Goal: Information Seeking & Learning: Learn about a topic

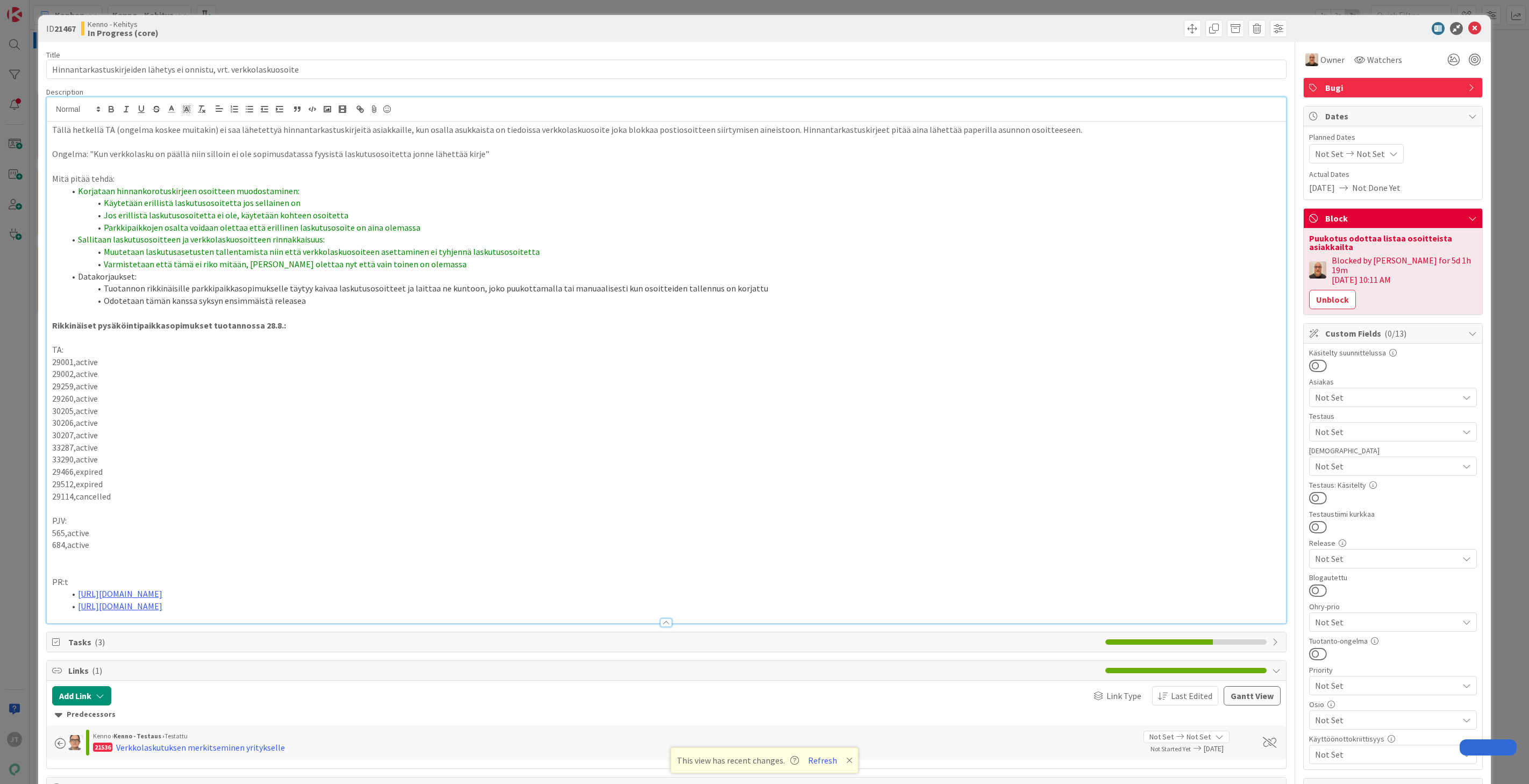
click at [922, 204] on li "Käytetään erillistä laskutusosoitetta jos sellainen on" at bounding box center [673, 203] width 1216 height 13
click at [1468, 27] on icon at bounding box center [1475, 29] width 13 height 13
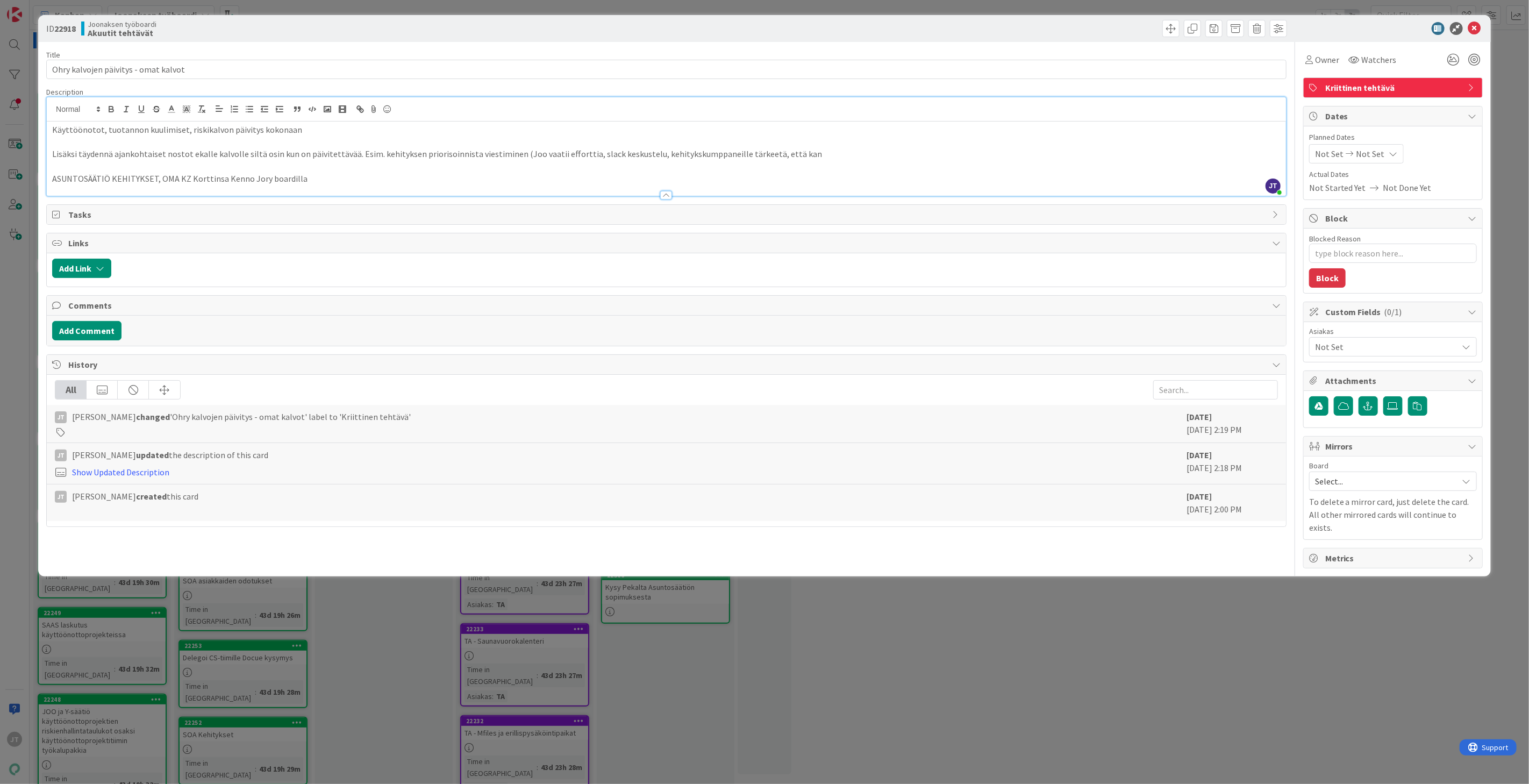
click at [248, 125] on p "Käyttöönotot, tuotannon kuulimiset, riskikalvon päivitys kokonaan" at bounding box center [666, 130] width 1228 height 13
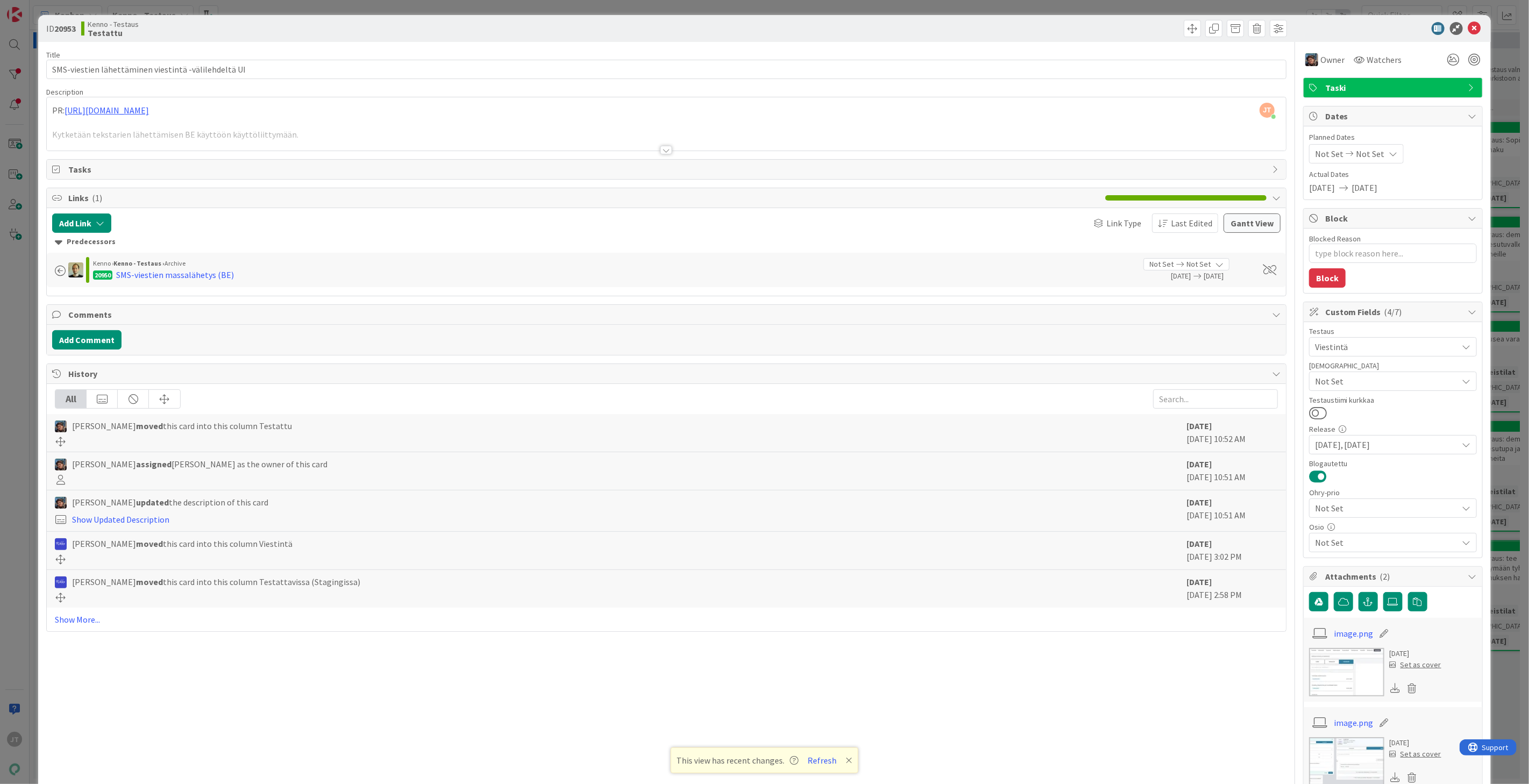
click at [1475, 27] on div "ID 20953 Kenno - Testaus Testattu" at bounding box center [764, 29] width 1453 height 27
click at [1468, 27] on icon at bounding box center [1475, 29] width 13 height 13
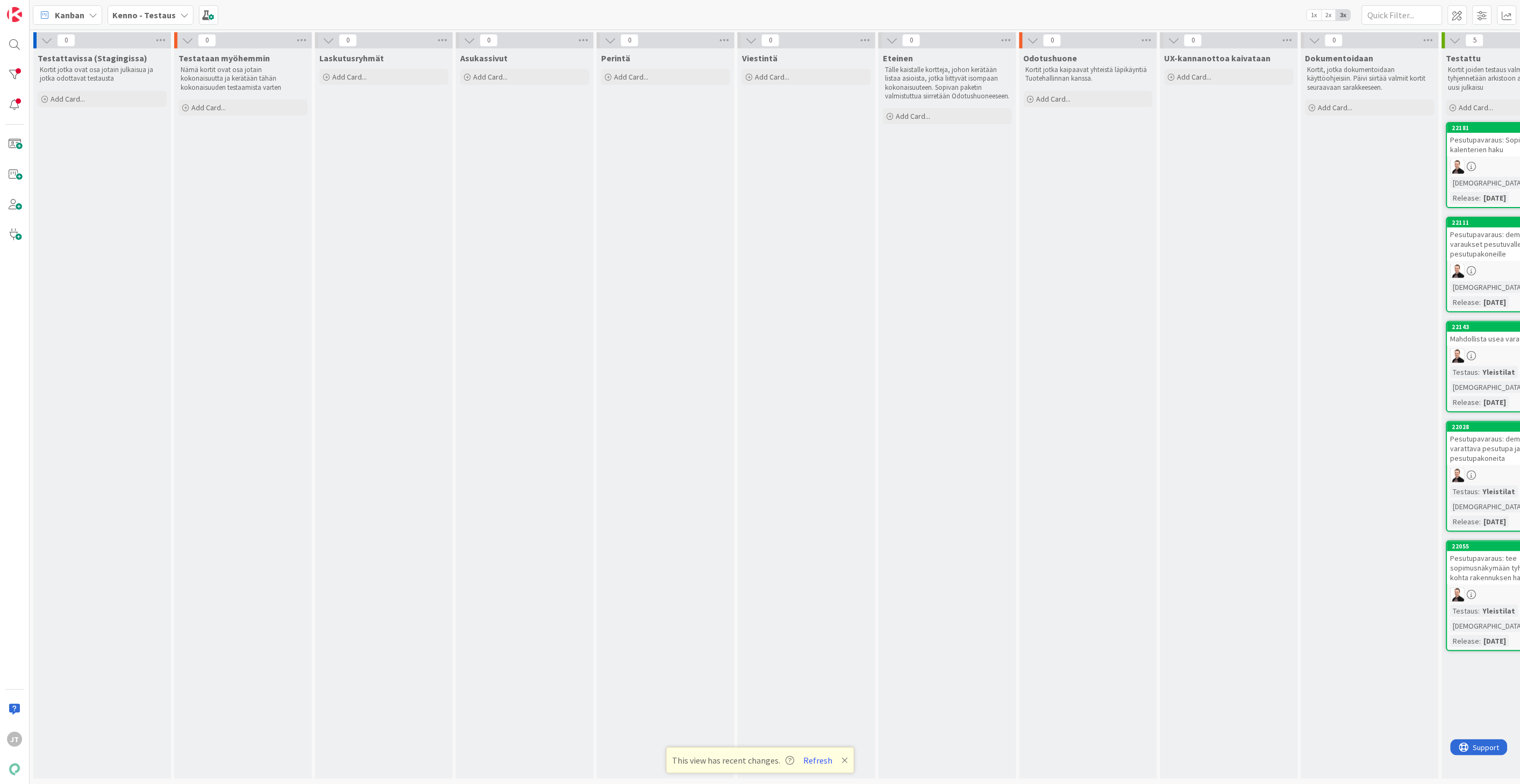
click at [138, 19] on span "Kenno - Testaus" at bounding box center [144, 15] width 64 height 13
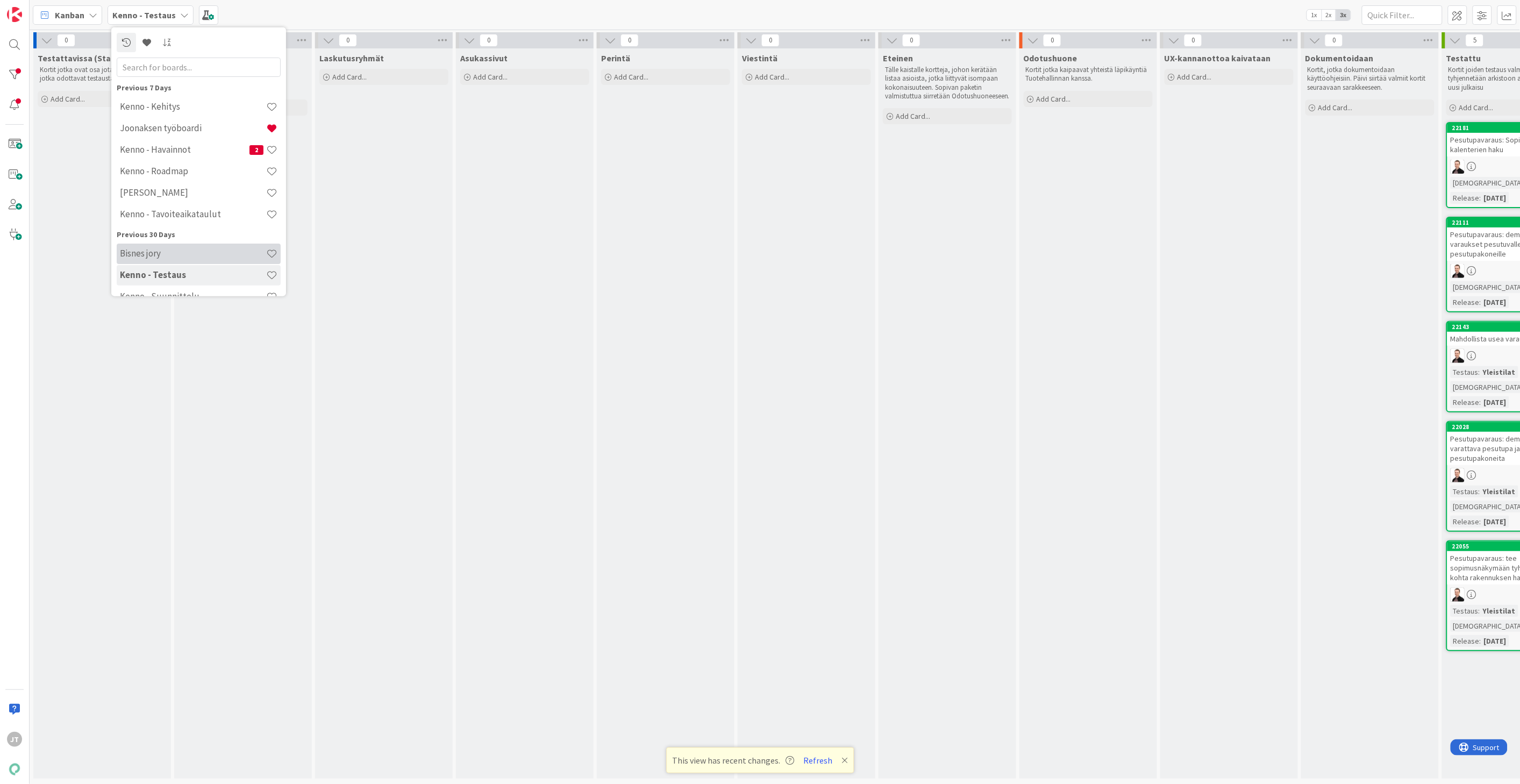
click at [163, 251] on h4 "Bisnes jory" at bounding box center [192, 253] width 146 height 10
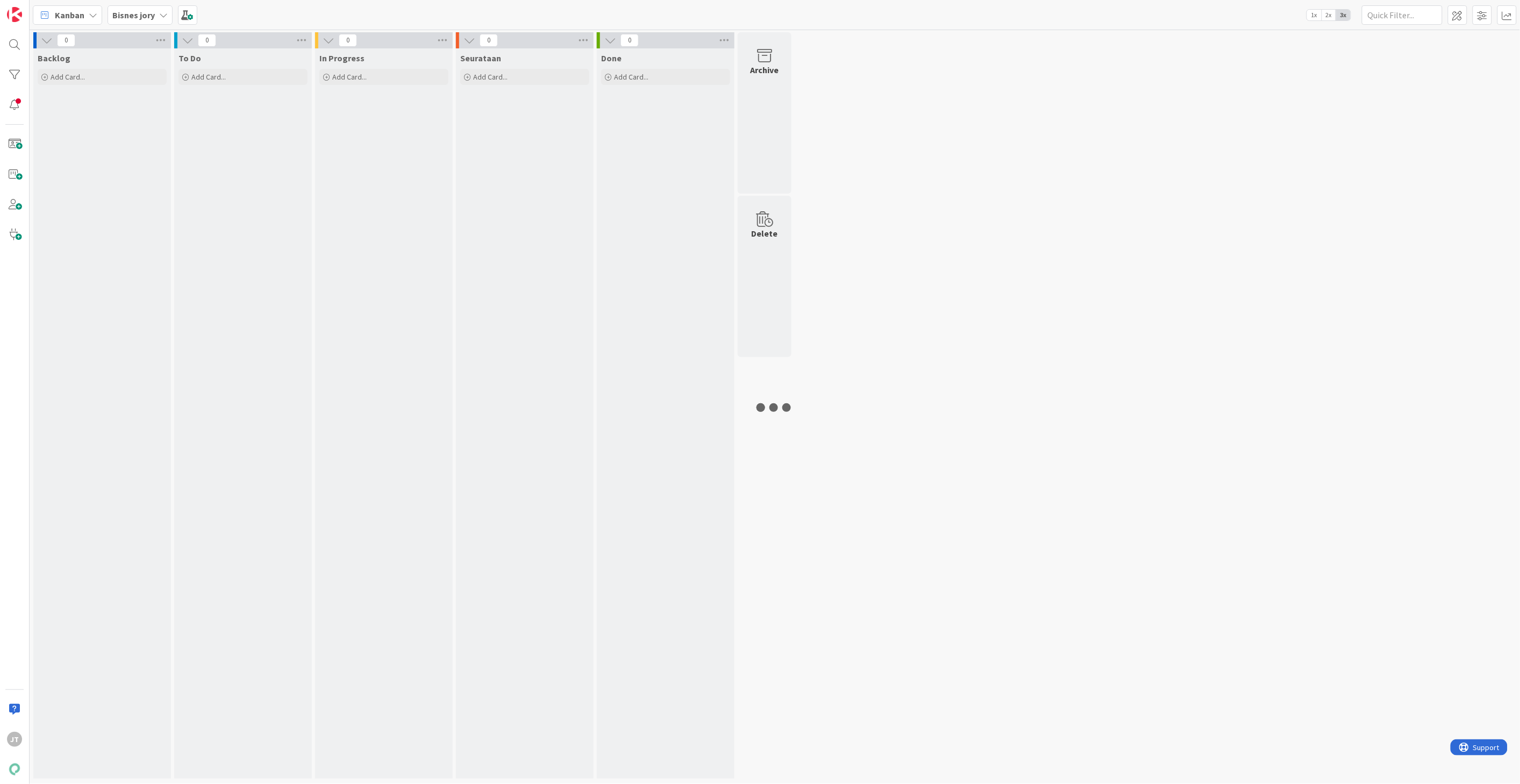
drag, startPoint x: 159, startPoint y: 22, endPoint x: 149, endPoint y: 20, distance: 10.2
click at [158, 22] on div "Bisnes jory" at bounding box center [140, 15] width 65 height 19
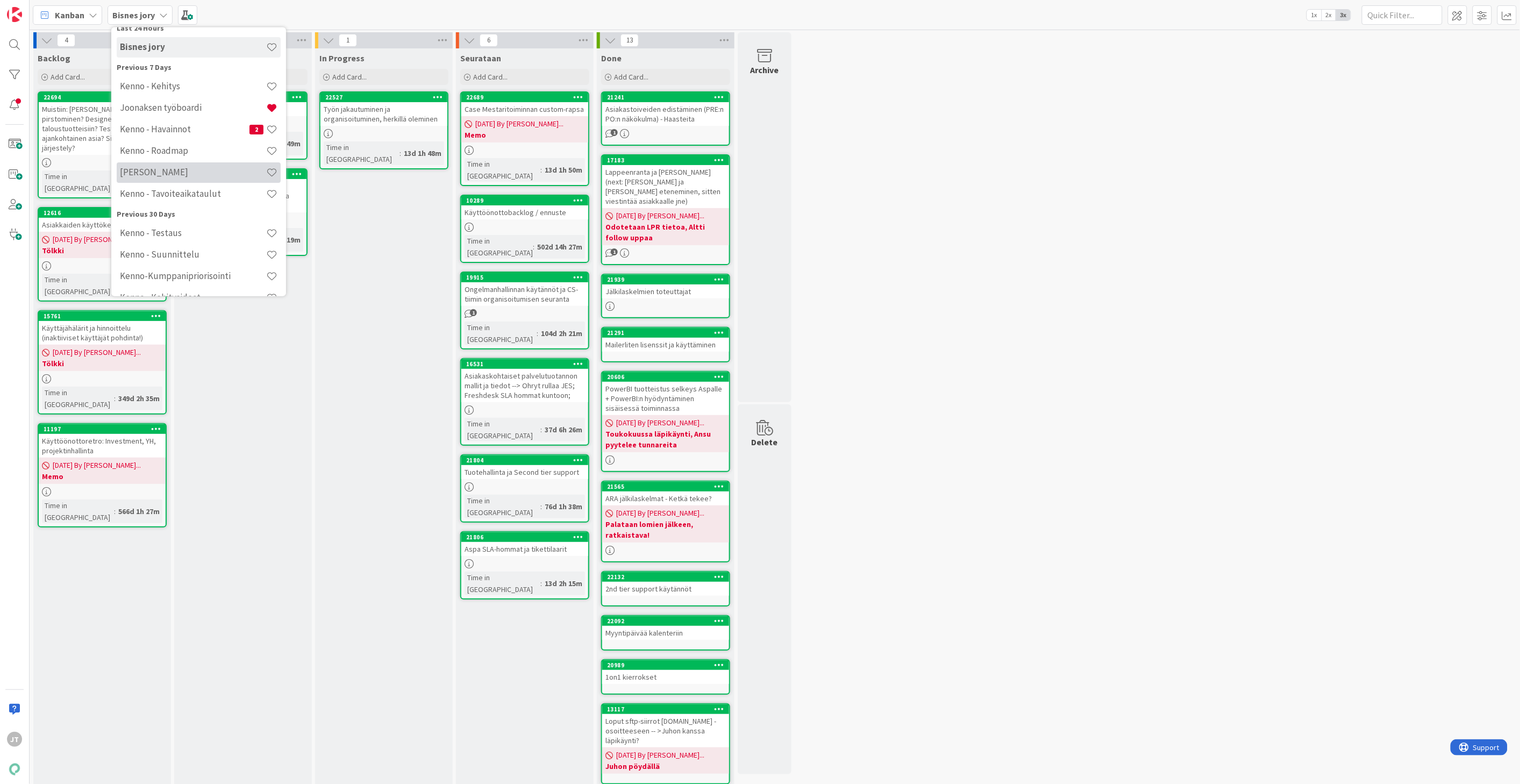
click at [174, 169] on h4 "Kenno JoRy" at bounding box center [192, 171] width 146 height 10
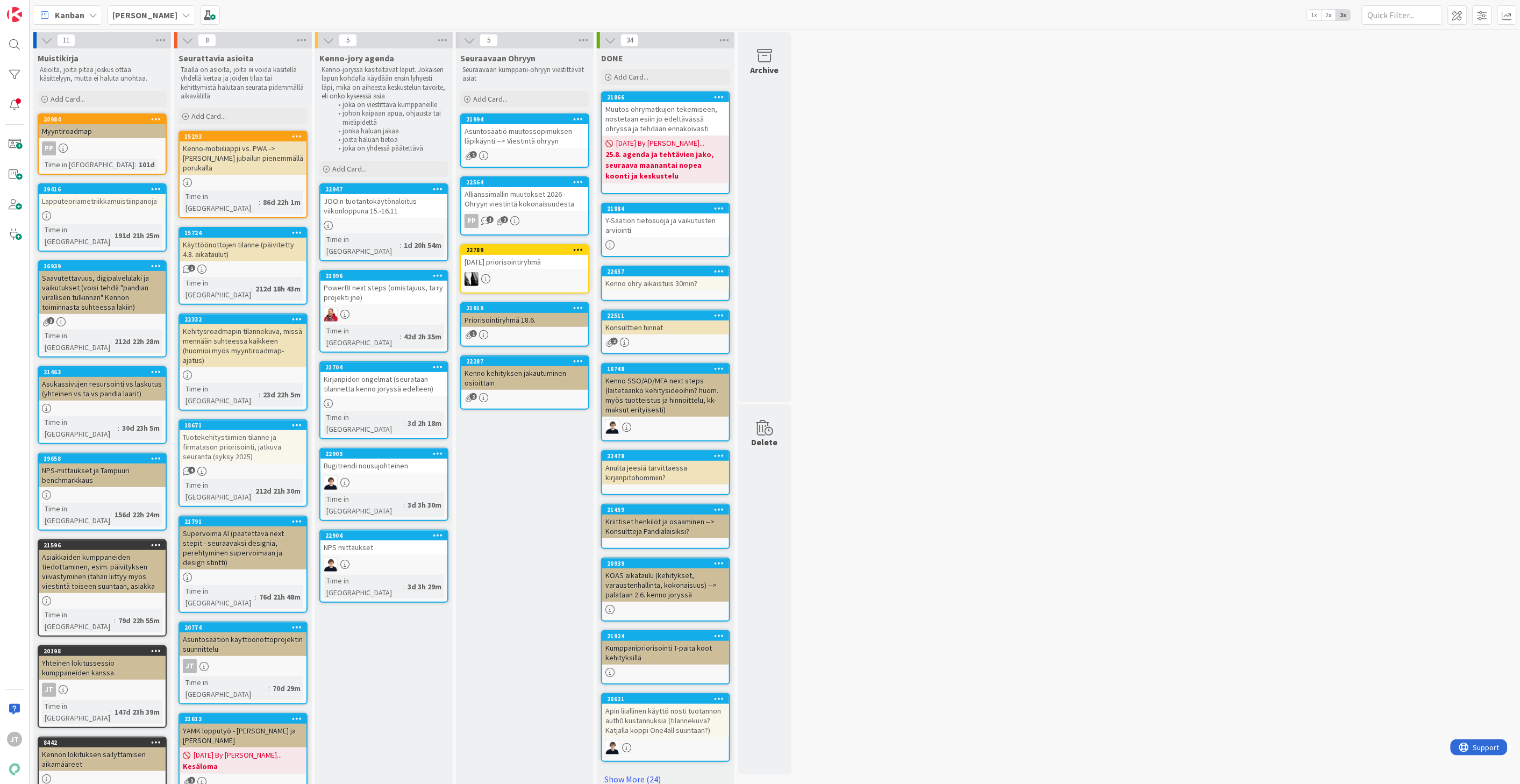
click at [528, 140] on div "Asuntosäätiö muutossopimuksen läpikäynti --> Viestintä ohryyn" at bounding box center [524, 136] width 127 height 24
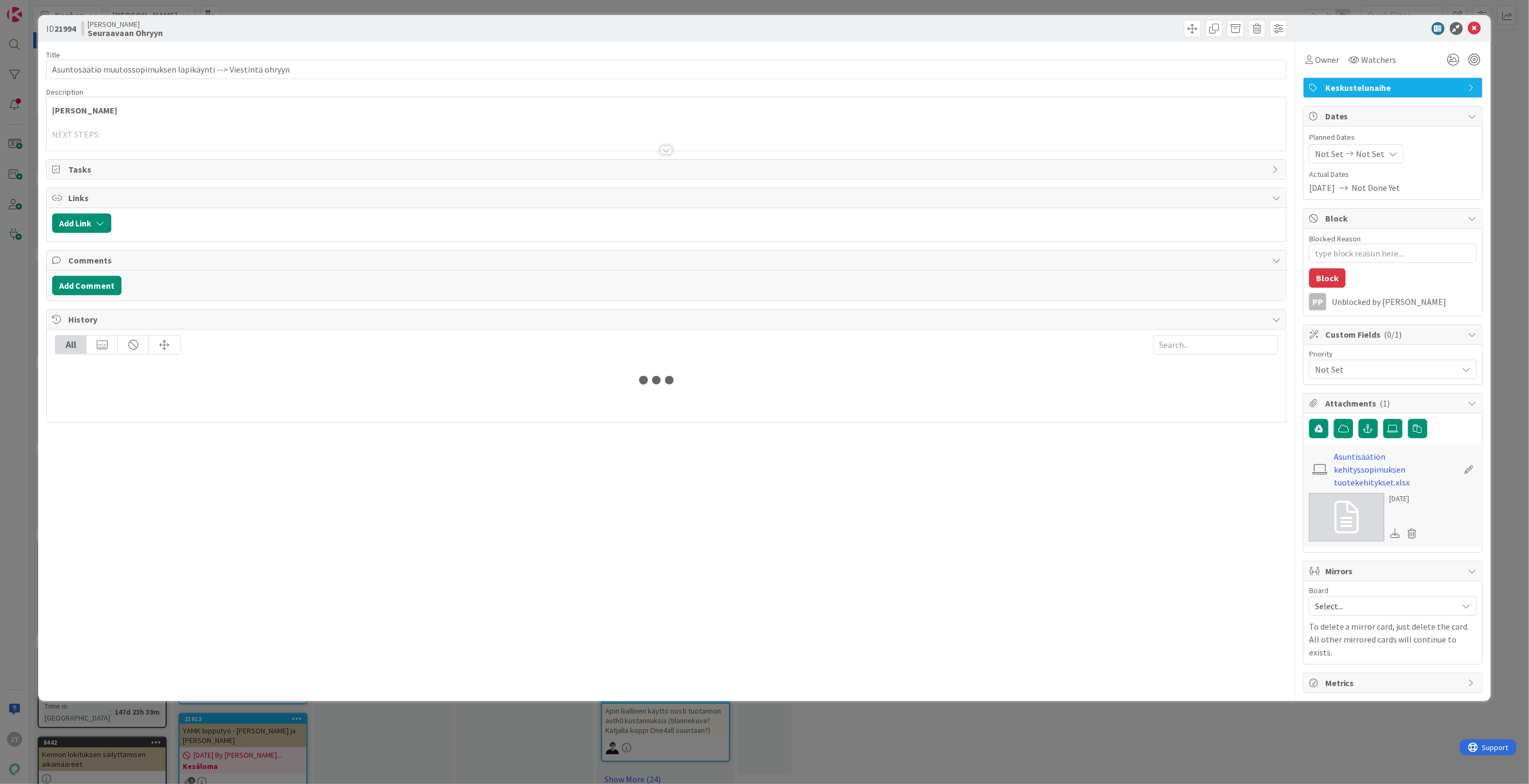
type textarea "x"
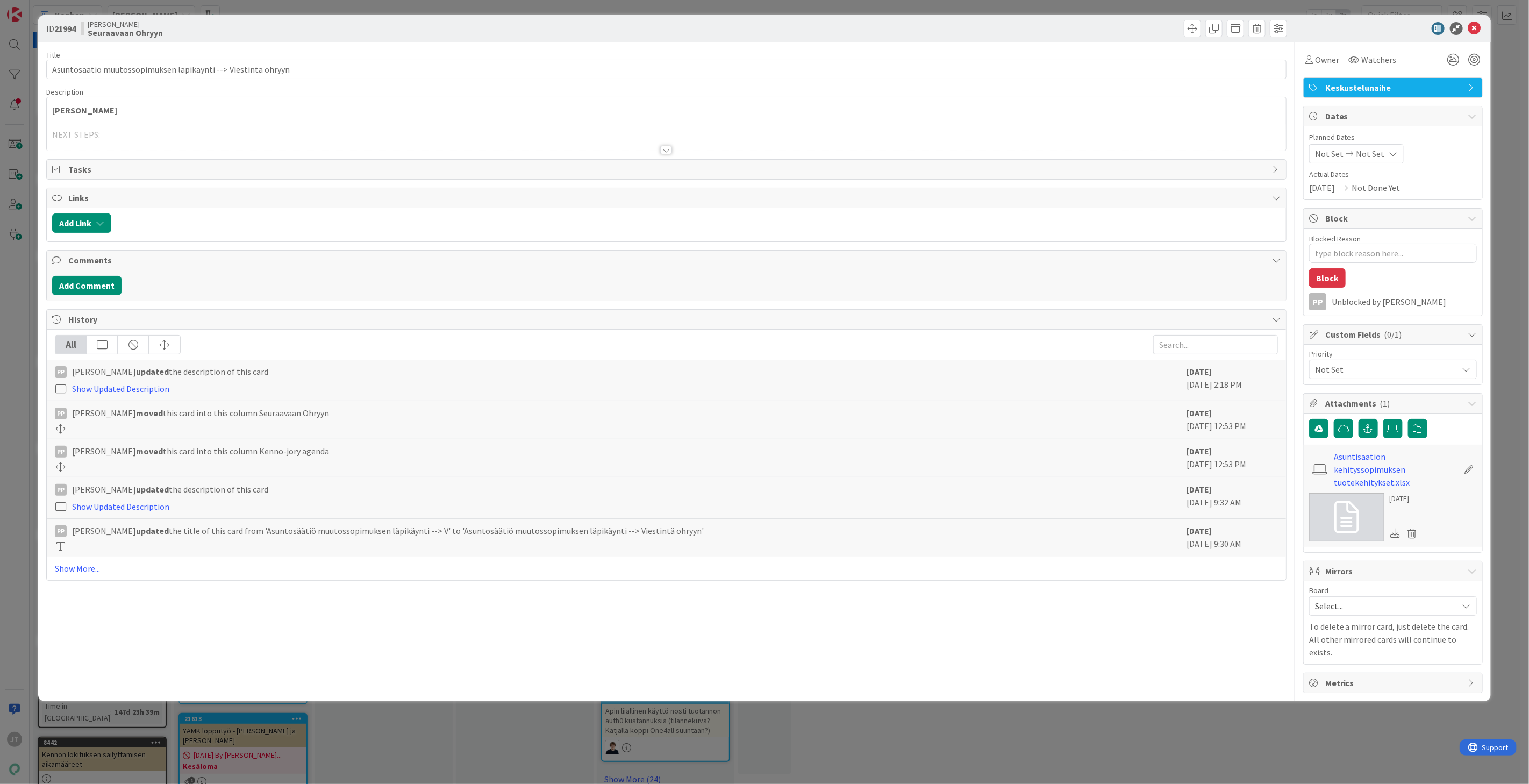
click at [664, 147] on div at bounding box center [666, 150] width 12 height 9
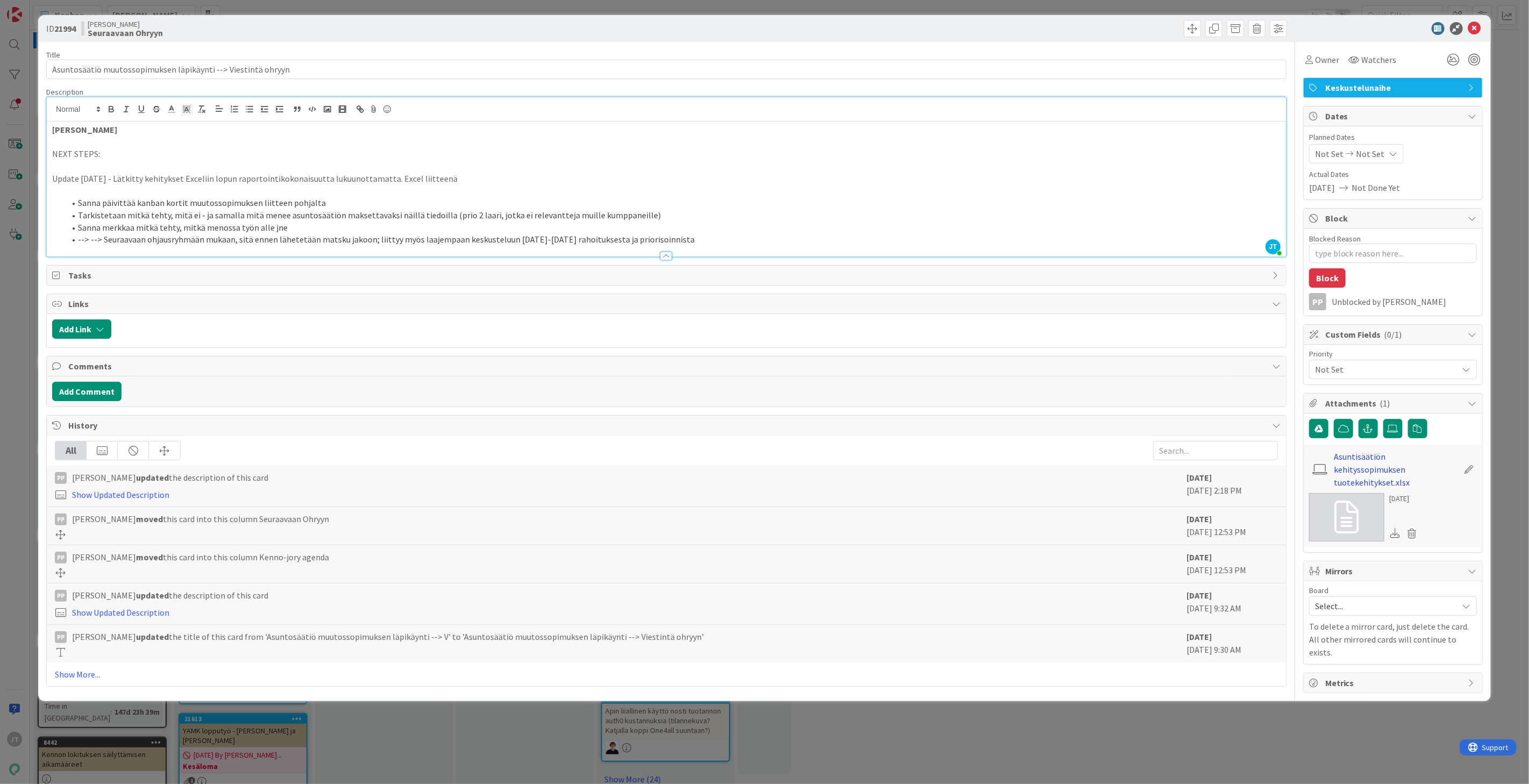
click at [1346, 468] on link "Asuntisäätiön kehityssopimuksen tuotekehitykset.xlsx" at bounding box center [1397, 469] width 125 height 39
click at [69, 676] on link "Show More..." at bounding box center [666, 674] width 1224 height 13
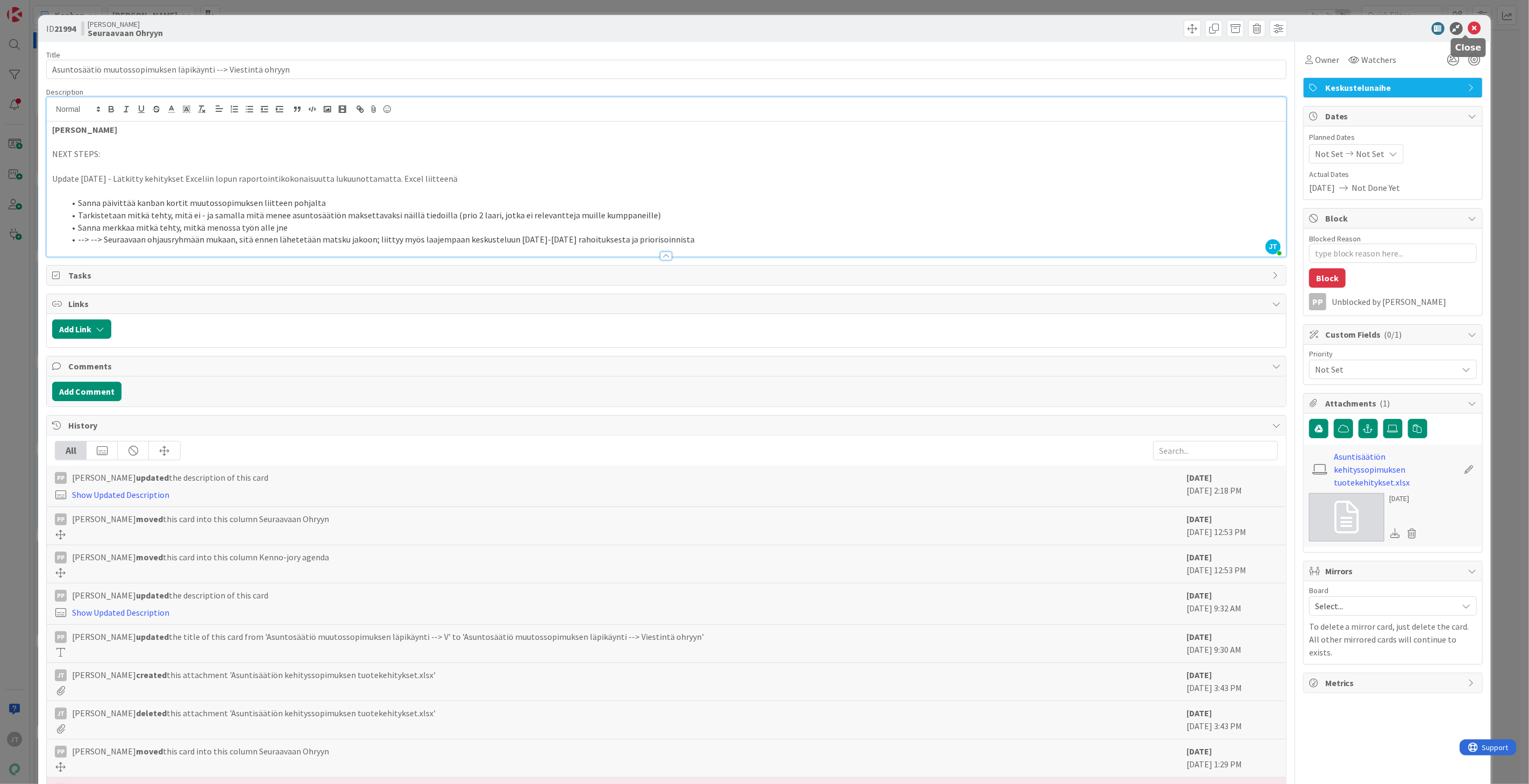
click at [1468, 28] on icon at bounding box center [1475, 29] width 13 height 13
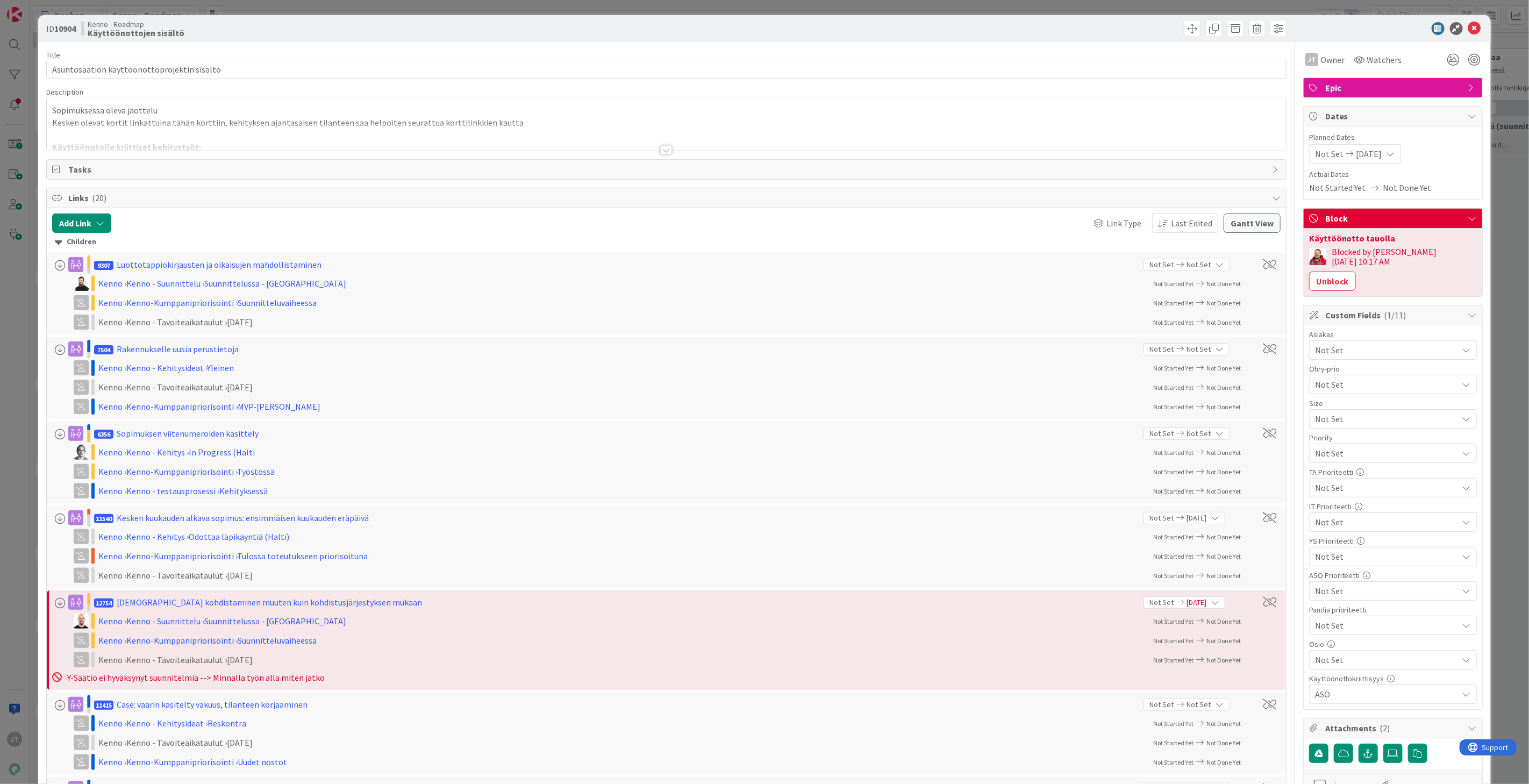
click at [665, 152] on div at bounding box center [666, 150] width 12 height 9
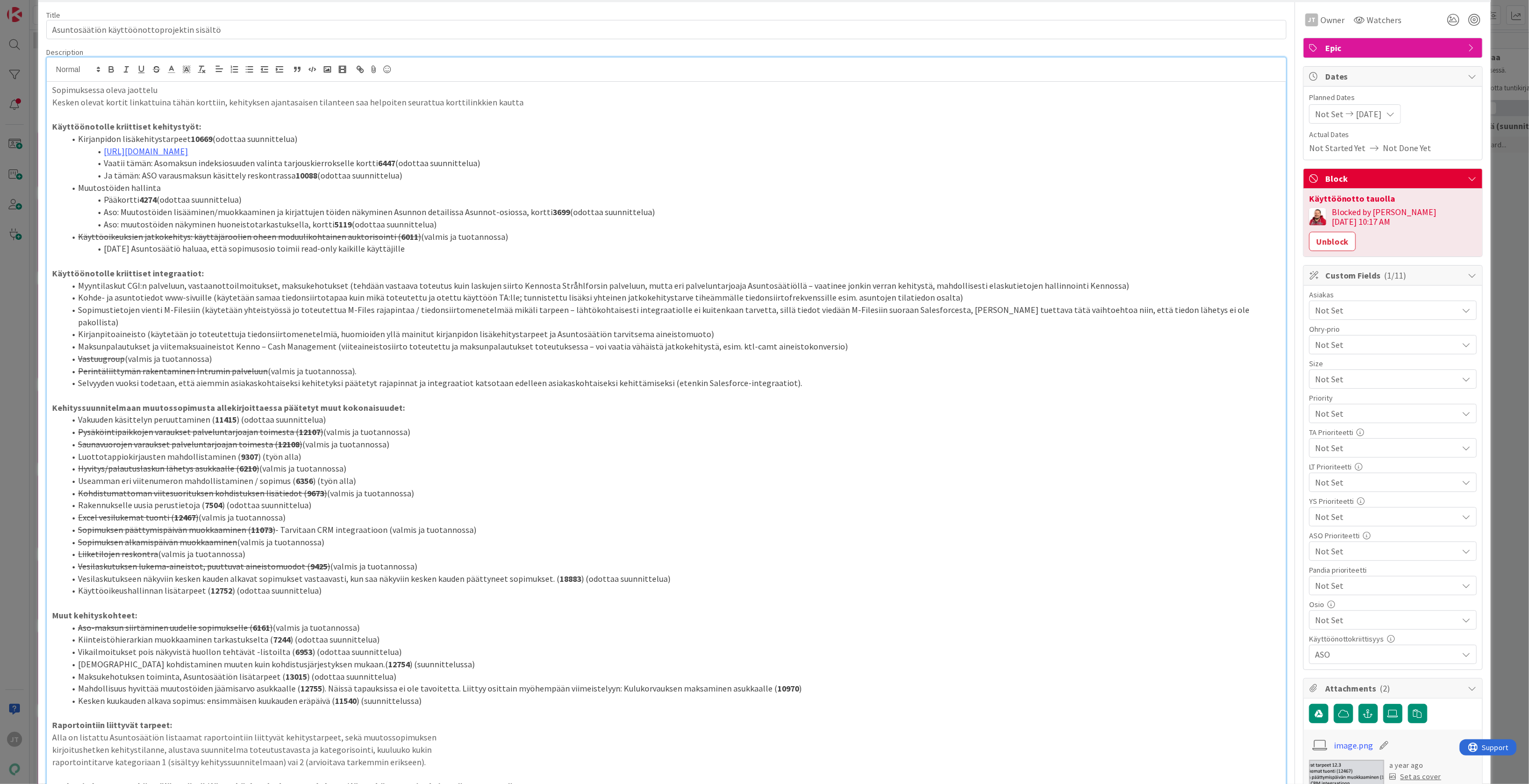
scroll to position [60, 0]
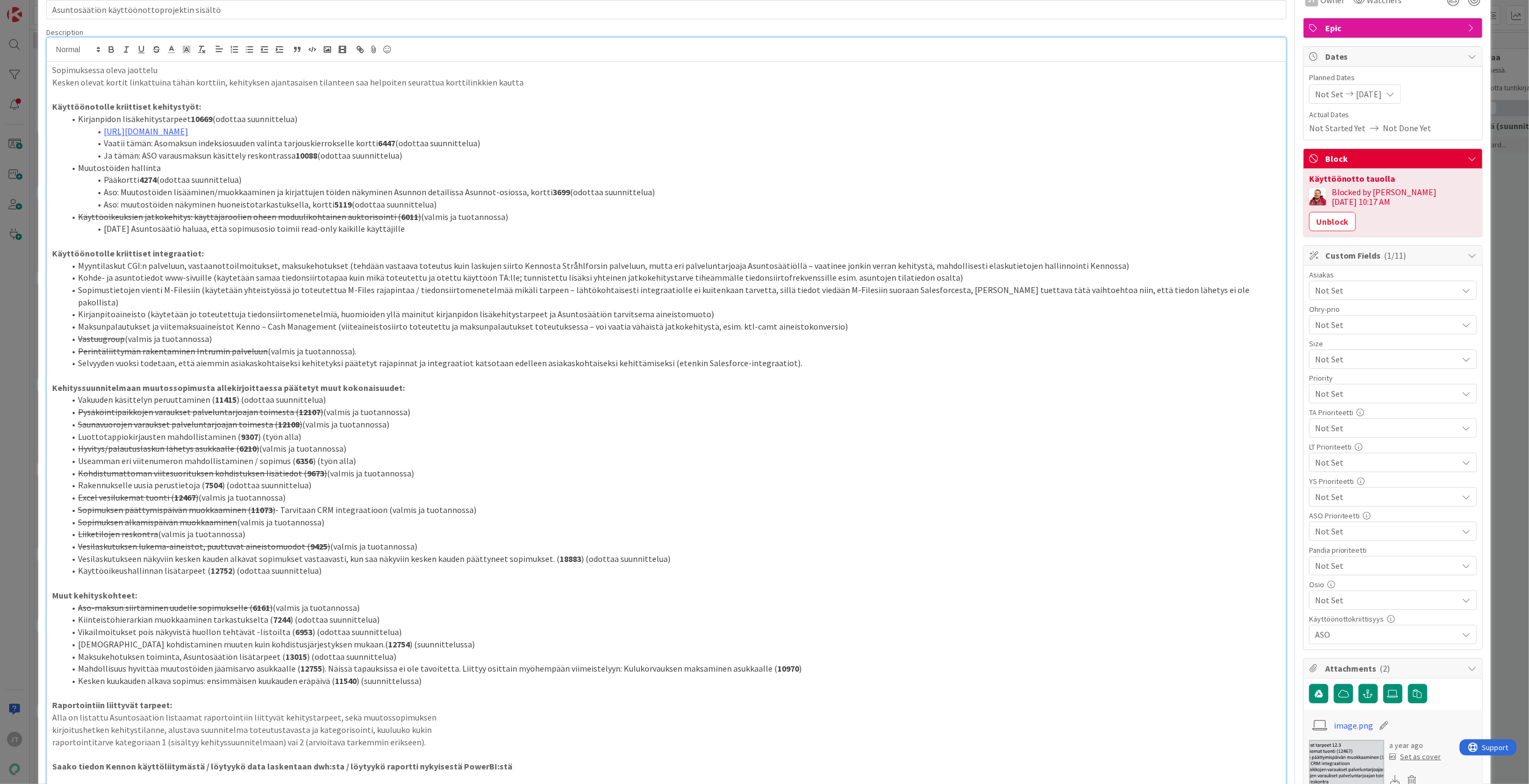
click at [246, 237] on p at bounding box center [666, 241] width 1228 height 13
drag, startPoint x: 198, startPoint y: 253, endPoint x: 50, endPoint y: 253, distance: 148.0
click at [50, 253] on div "Sopimuksessa oleva jaottelu Kesken olevat kortit linkattuina tähän korttiin, ke…" at bounding box center [666, 691] width 1240 height 1258
copy strong "Käyttöönotolle kriittiset integraatiot:"
click at [444, 492] on li "Excel vesilukemat tuonti ( 12467 ) (valmis ja tuotannossa)" at bounding box center [673, 498] width 1216 height 13
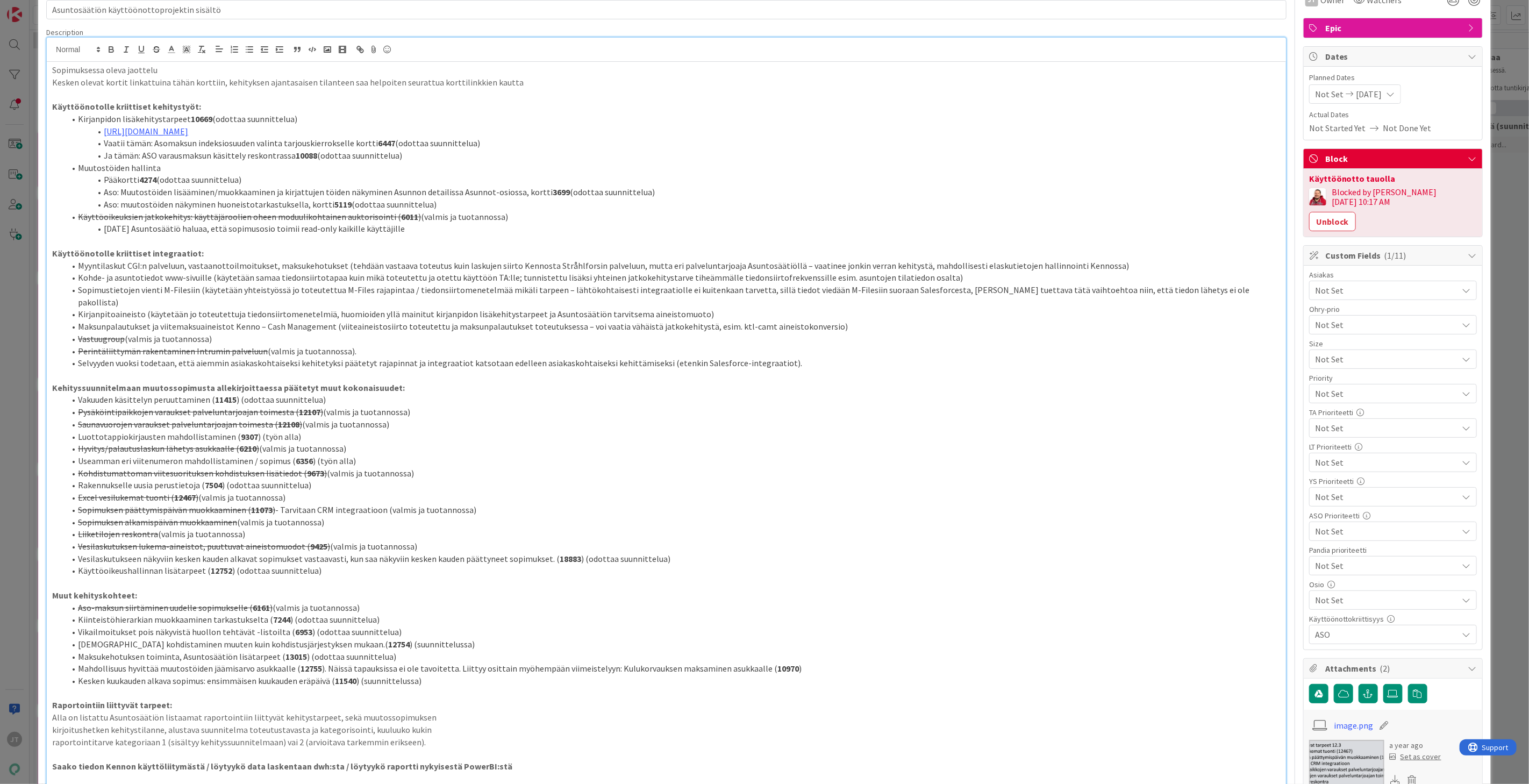
drag, startPoint x: 493, startPoint y: 480, endPoint x: 450, endPoint y: 485, distance: 43.3
drag, startPoint x: 450, startPoint y: 485, endPoint x: 406, endPoint y: 519, distance: 55.6
click at [406, 527] on li "Liiketilojen reskontra (valmis ja tuotannossa)" at bounding box center [673, 534] width 1216 height 13
click at [426, 221] on li "Käyttöoikeuksien jatkokehitys: käyttäjäroolien oheen moduulikohtainen auktoriso…" at bounding box center [673, 217] width 1216 height 13
click at [428, 239] on p at bounding box center [666, 241] width 1228 height 13
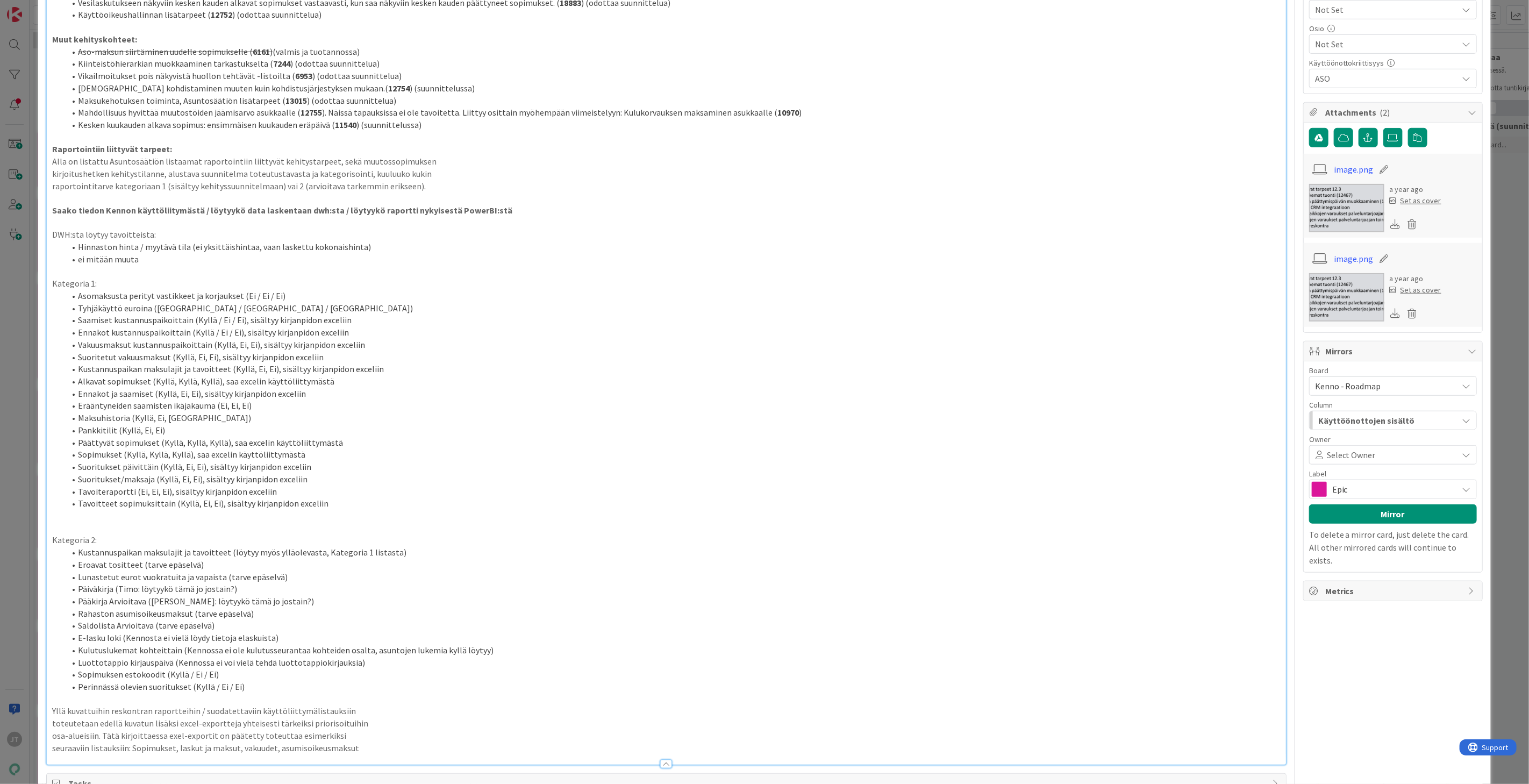
scroll to position [657, 0]
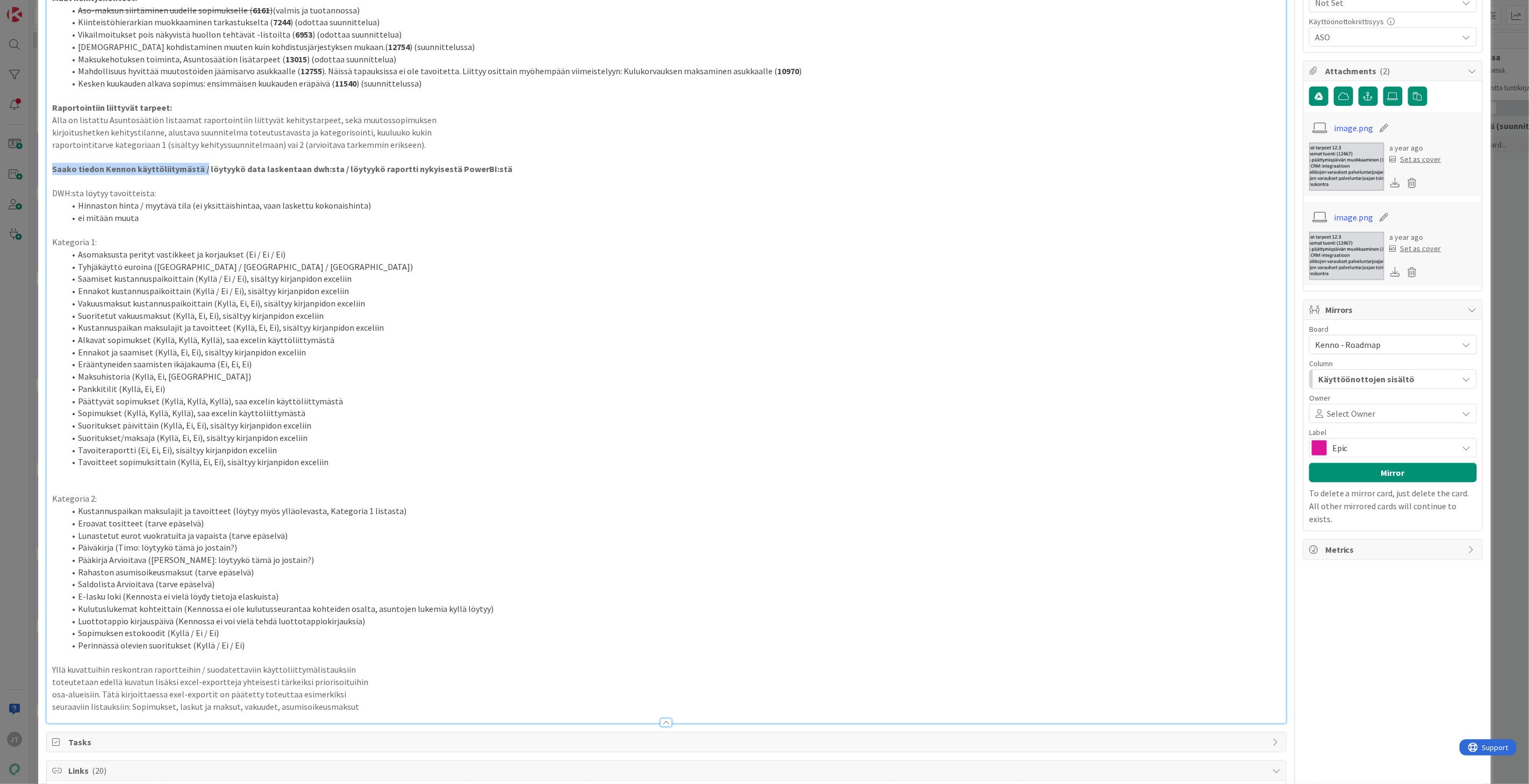
drag, startPoint x: 49, startPoint y: 157, endPoint x: 201, endPoint y: 157, distance: 152.0
click at [201, 157] on div "Sopimuksessa oleva jaottelu Kesken olevat kortit linkattuina tähän korttiin, ke…" at bounding box center [666, 93] width 1240 height 1258
click at [87, 175] on p at bounding box center [666, 182] width 1228 height 13
drag, startPoint x: 52, startPoint y: 154, endPoint x: 196, endPoint y: 158, distance: 144.1
click at [196, 163] on strong "Saako tiedon Kennon käyttöliitymästä / löytyykö data laskentaan dwh:sta / löyty…" at bounding box center [281, 168] width 460 height 10
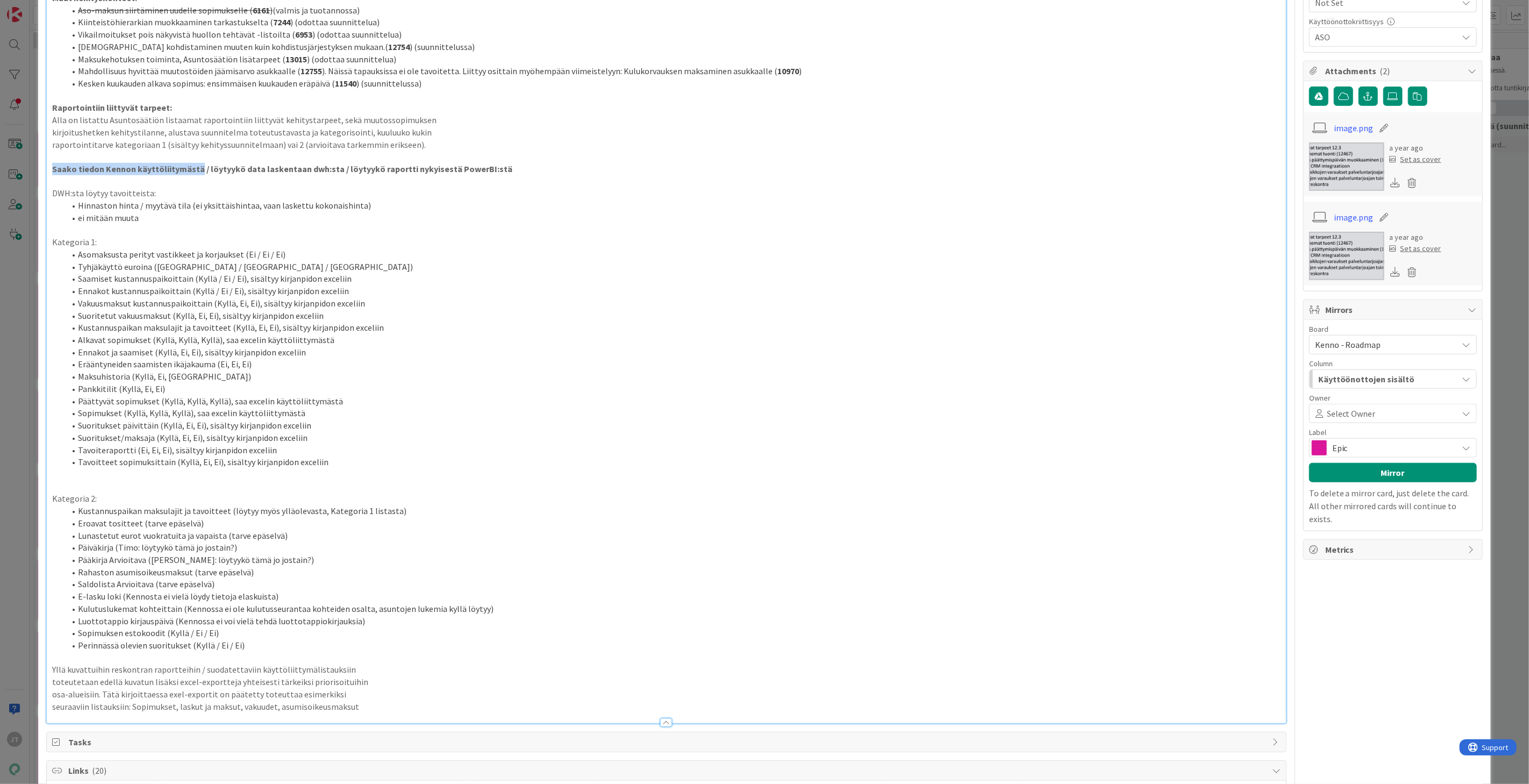
copy strong "Saako tiedon Kennon käyttöliitymästä"
drag, startPoint x: 234, startPoint y: 158, endPoint x: 226, endPoint y: 158, distance: 8.0
click at [234, 163] on strong "Saako tiedon Kennon käyttöliitymästä / löytyykö data laskentaan dwh:sta / löyty…" at bounding box center [281, 168] width 460 height 10
drag, startPoint x: 202, startPoint y: 154, endPoint x: 326, endPoint y: 162, distance: 124.3
click at [326, 163] on strong "Saako tiedon Kennon käyttöliitymästä / löytyykö data laskentaan dwh:sta / löyty…" at bounding box center [281, 168] width 460 height 10
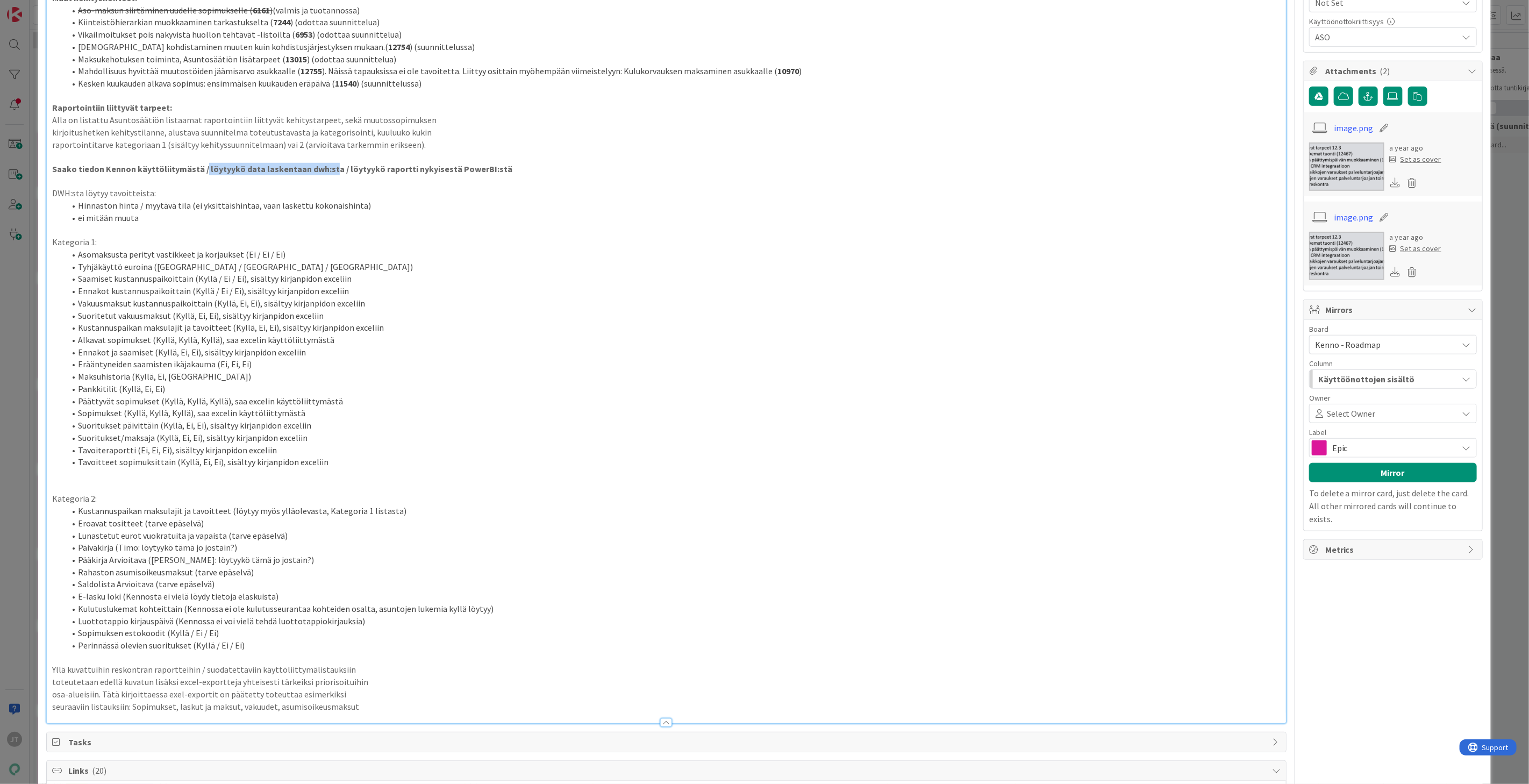
copy strong "löytyykö data laskentaan dwh:st"
click at [379, 163] on strong "Saako tiedon Kennon käyttöliitymästä / löytyykö data laskentaan dwh:sta / löyty…" at bounding box center [281, 168] width 460 height 10
drag, startPoint x: 337, startPoint y: 156, endPoint x: 509, endPoint y: 156, distance: 172.0
click at [509, 163] on p "Saako tiedon Kennon käyttöliitymästä / löytyykö data laskentaan dwh:sta / löyty…" at bounding box center [666, 169] width 1228 height 13
copy strong "löytyykö raportti nykyisestä PowerBI:stä"
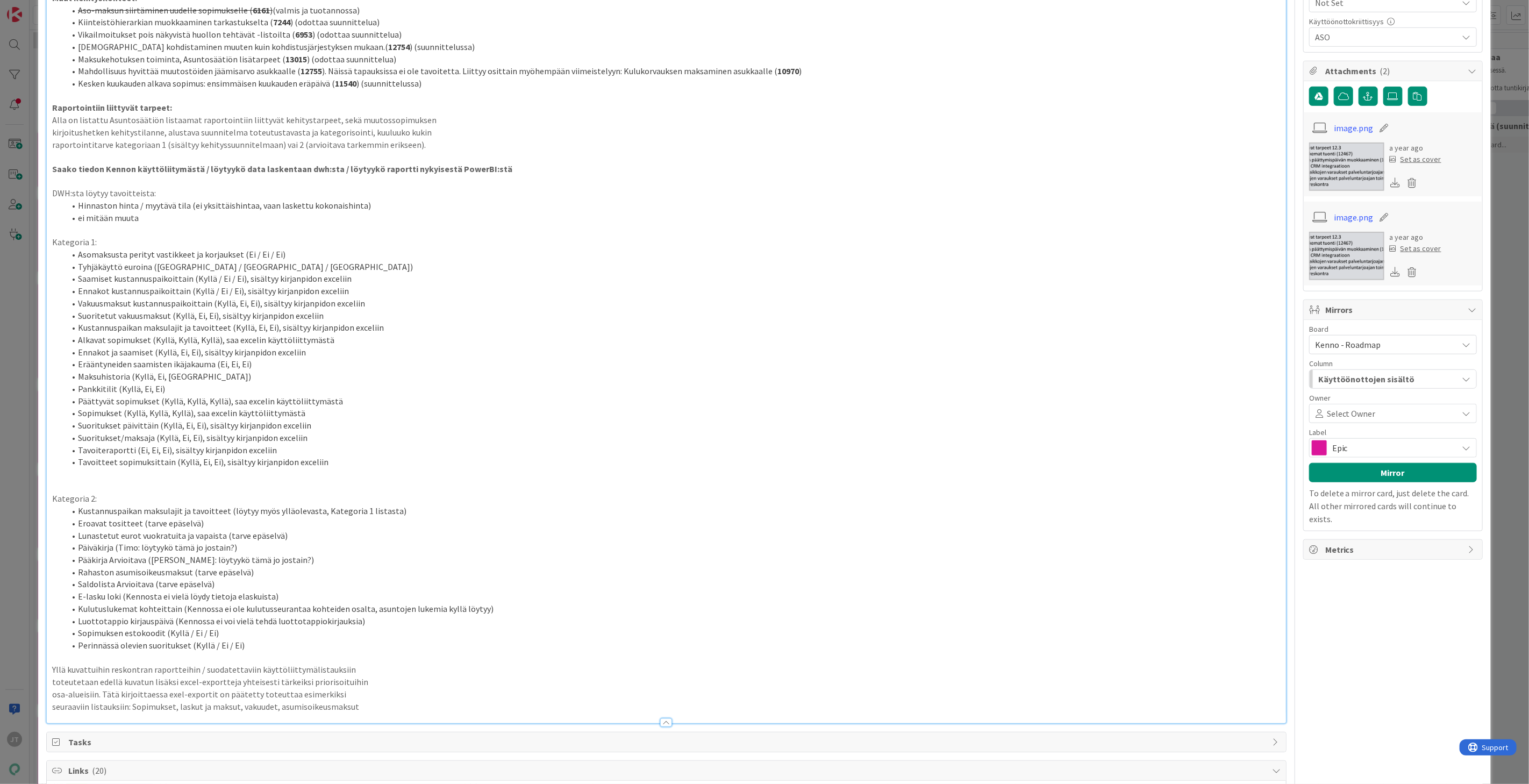
drag, startPoint x: 654, startPoint y: 384, endPoint x: 576, endPoint y: 367, distance: 79.8
click at [654, 395] on li "Päättyvät sopimukset (Kyllä, Kyllä, Kyllä), saa excelin käyttöliittymästä" at bounding box center [673, 402] width 1216 height 13
click at [156, 261] on li "Tyhjäkäyttö euroina (Ei / Kyllä / Kyllä)" at bounding box center [673, 267] width 1216 height 13
click at [401, 334] on li "Alkavat sopimukset (Kyllä, Kyllä, Kyllä), saa excelin käyttöliittymästä" at bounding box center [673, 340] width 1216 height 13
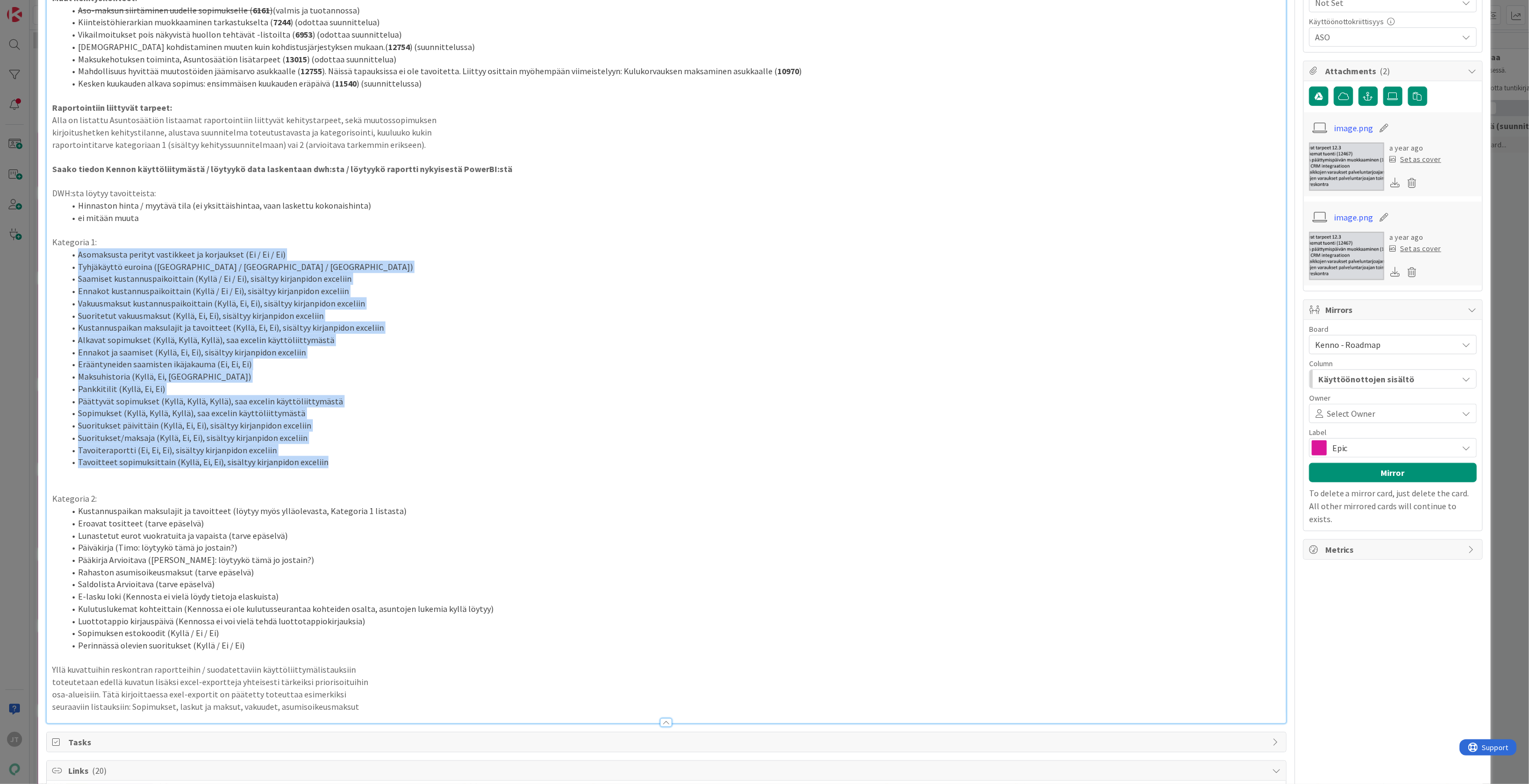
drag, startPoint x: 75, startPoint y: 241, endPoint x: 358, endPoint y: 455, distance: 354.8
click at [361, 456] on ol "Asomaksusta perityt vastikkeet ja korjaukset (Ei / Ei / Ei) Tyhjäkäyttö euroina…" at bounding box center [666, 359] width 1228 height 220
copy ol "Asomaksusta perityt vastikkeet ja korjaukset (Ei / Ei / Ei) Tyhjäkäyttö euroina…"
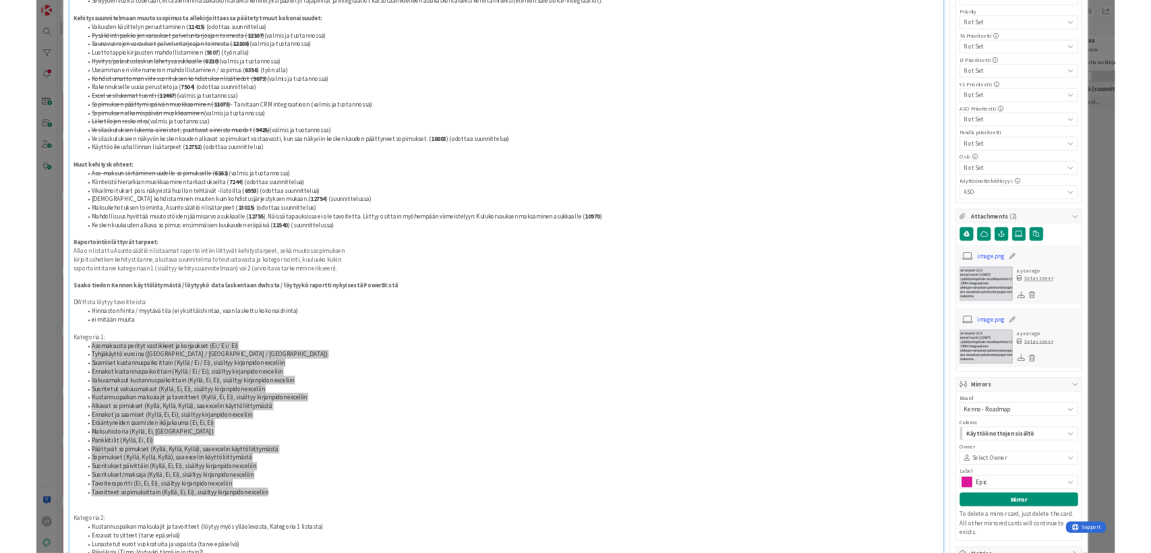
scroll to position [524, 0]
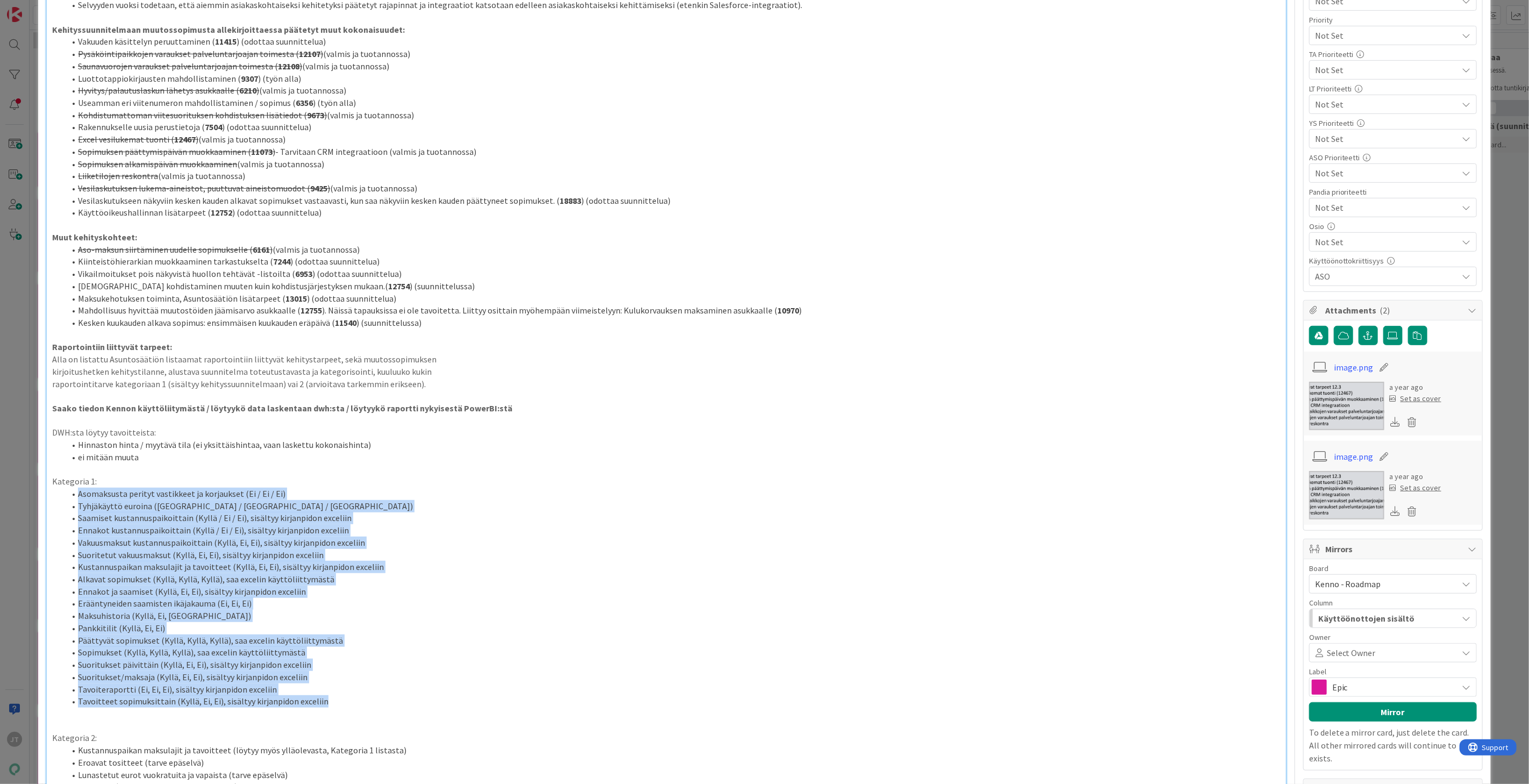
click at [309, 390] on p at bounding box center [666, 396] width 1228 height 13
